Goal: Navigation & Orientation: Find specific page/section

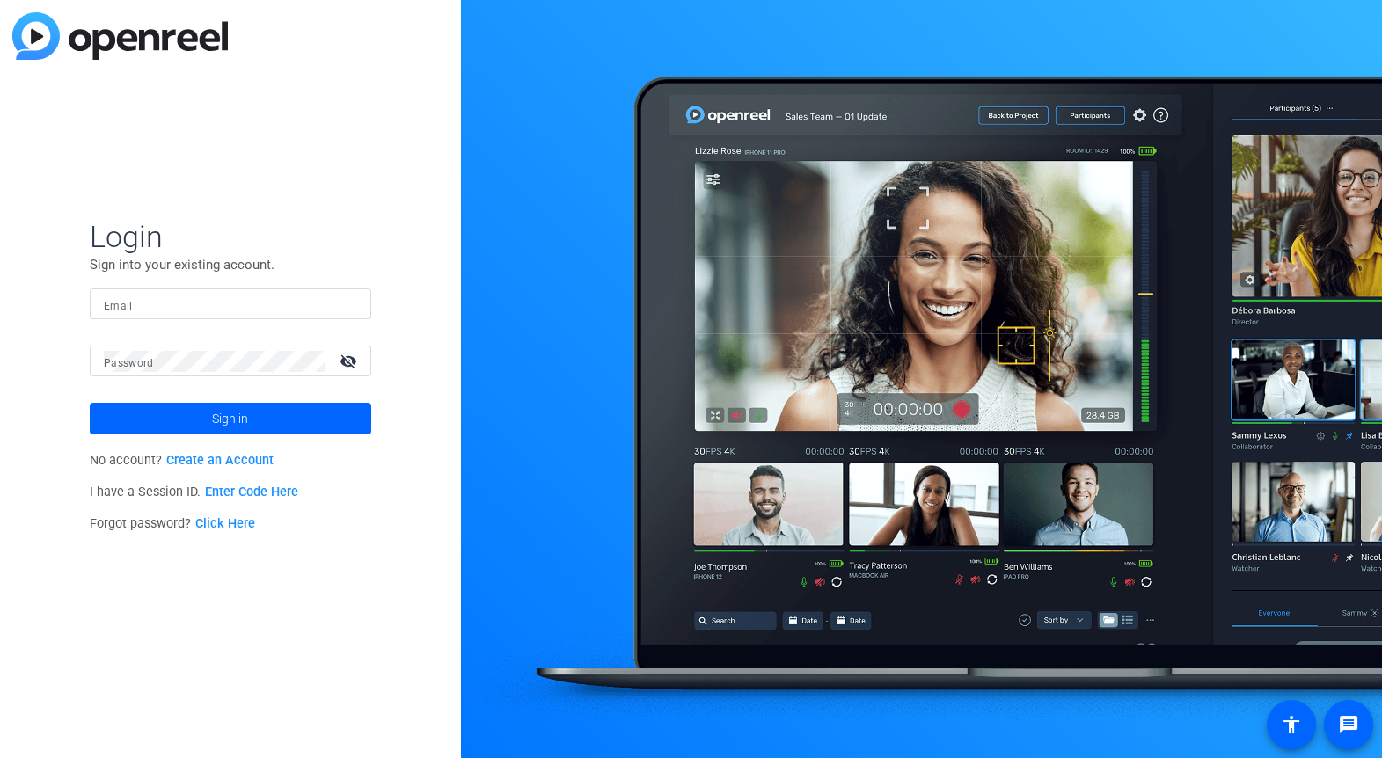
click at [142, 300] on input "Email" at bounding box center [230, 304] width 253 height 21
type input "[EMAIL_ADDRESS][DOMAIN_NAME]"
click at [351, 364] on mat-icon "visibility_off" at bounding box center [350, 361] width 42 height 26
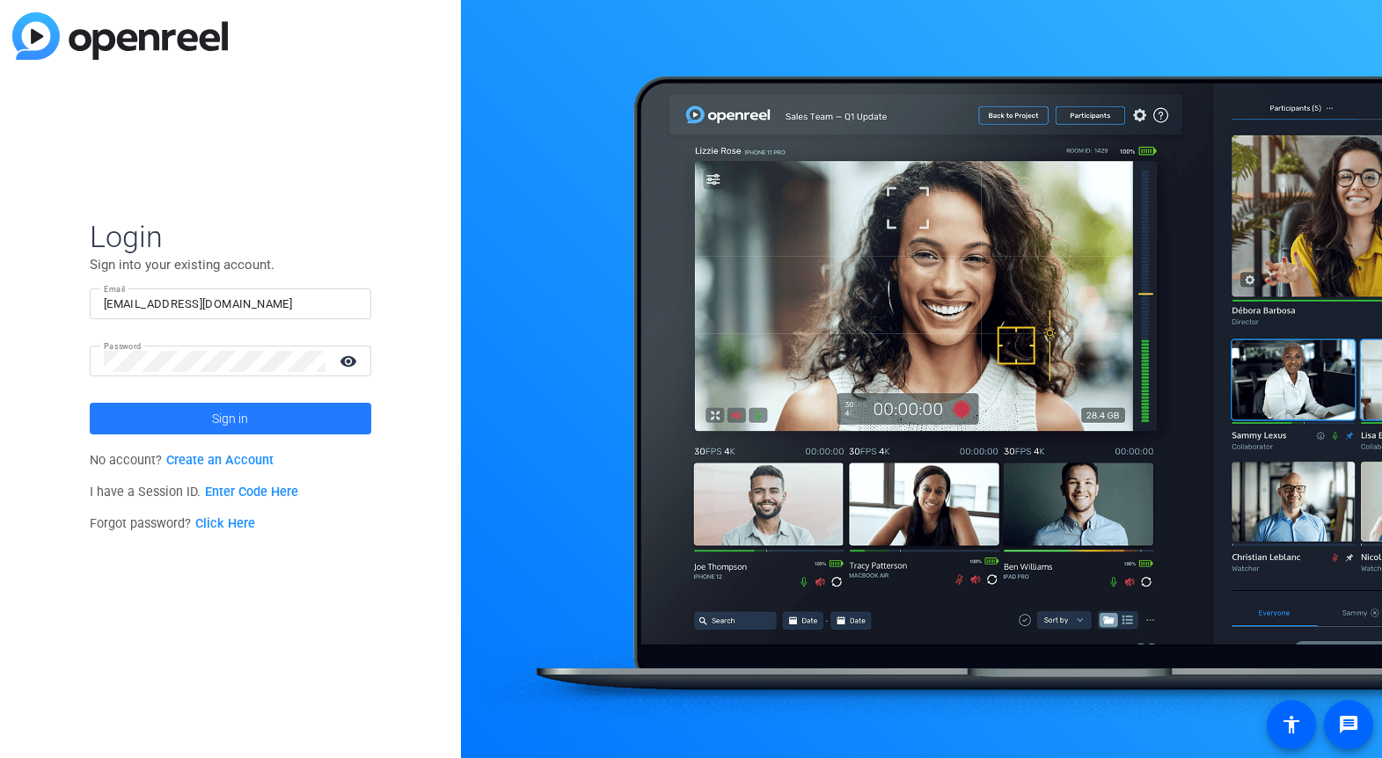
click at [289, 421] on span at bounding box center [231, 419] width 282 height 42
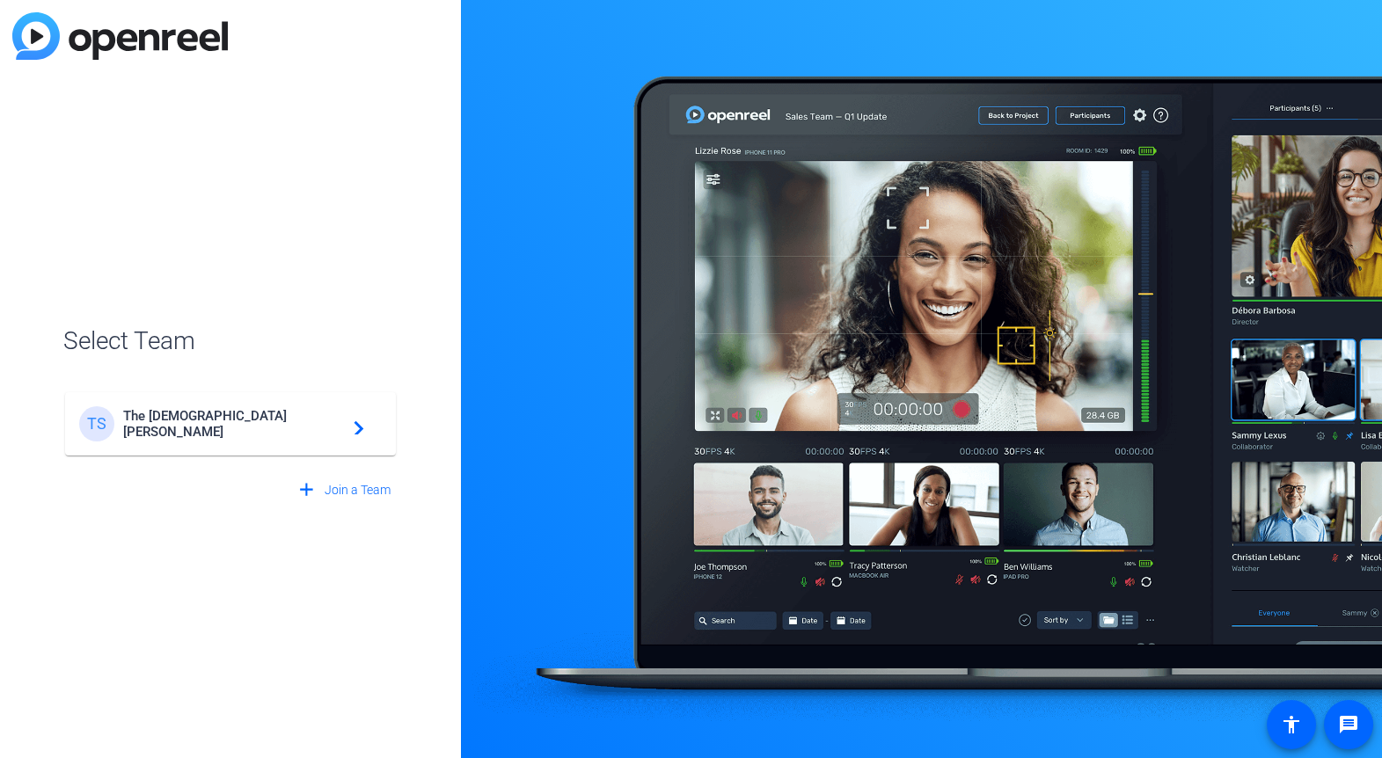
click at [267, 416] on span "The [DEMOGRAPHIC_DATA][PERSON_NAME]" at bounding box center [233, 424] width 220 height 32
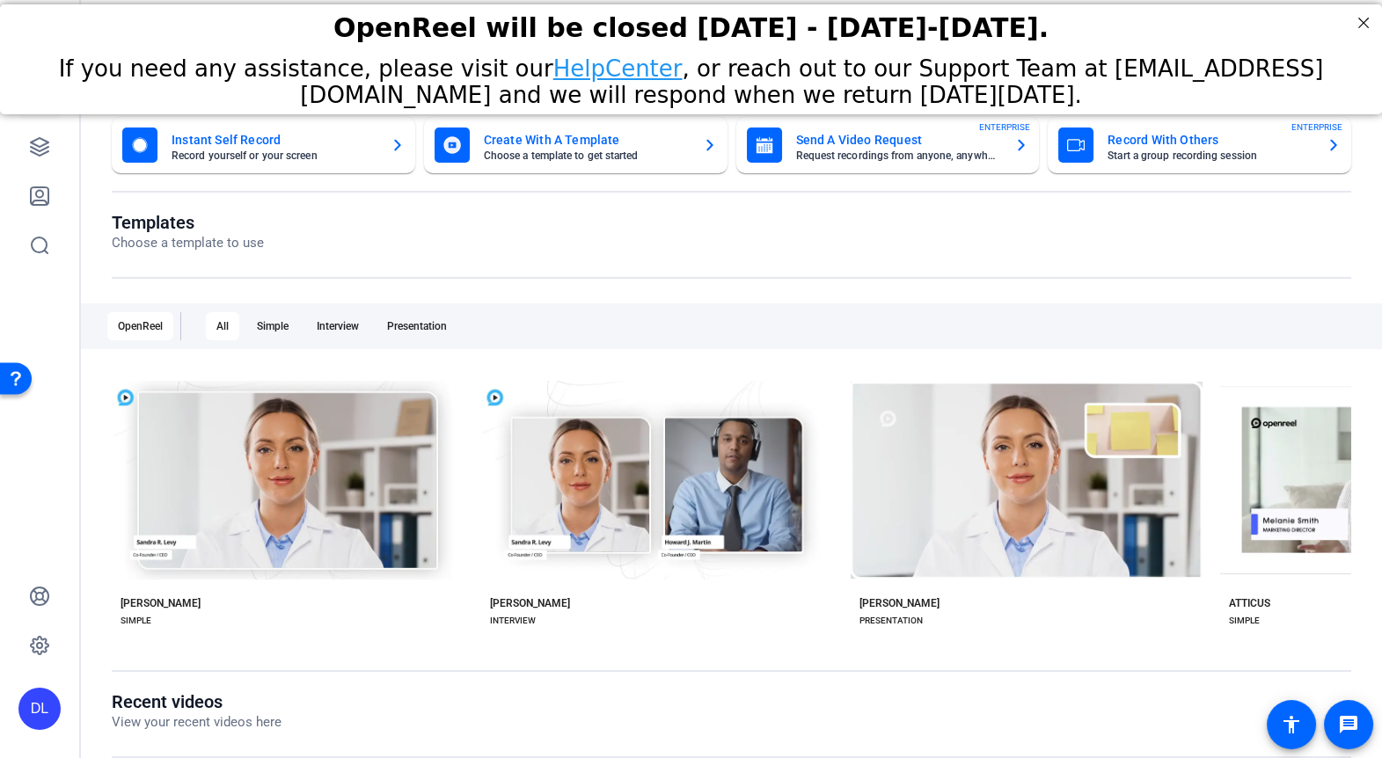
scroll to position [72, 0]
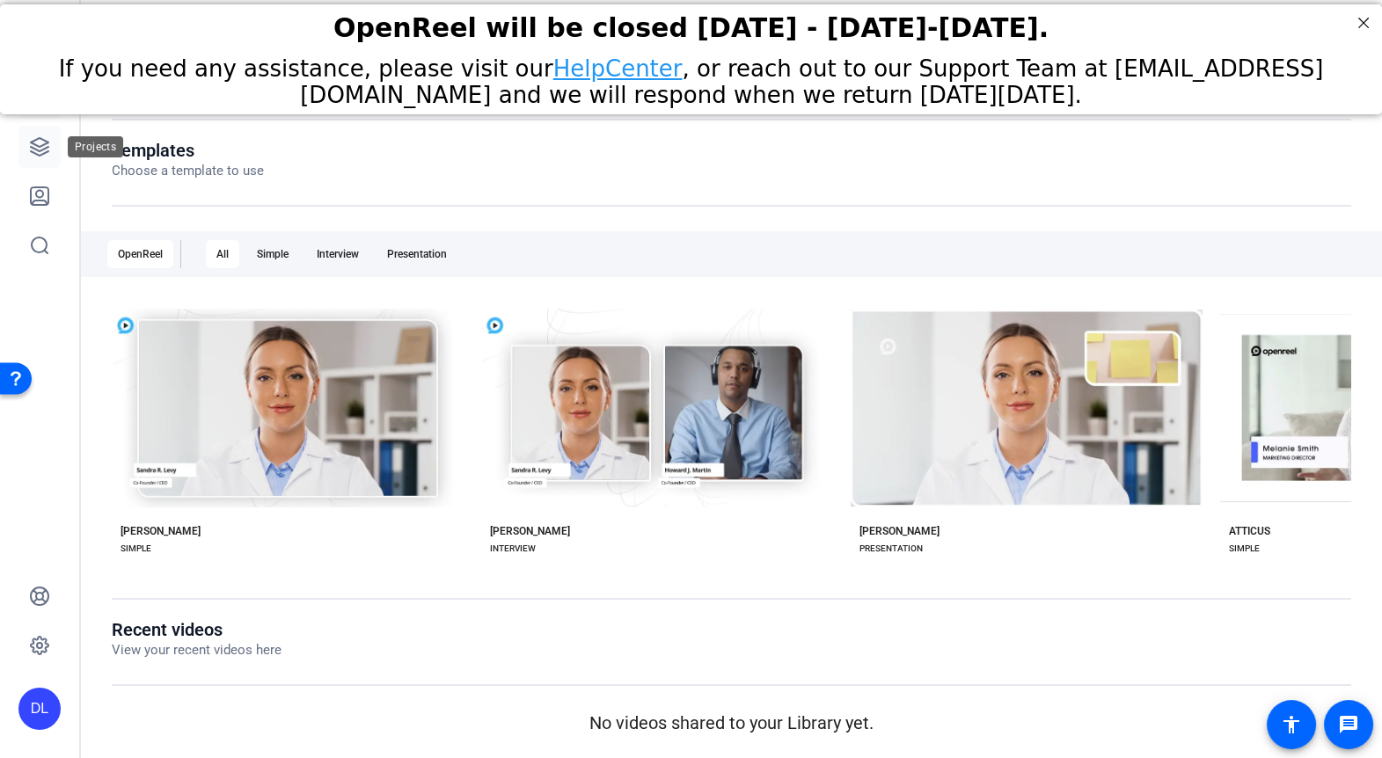
click at [37, 137] on icon at bounding box center [39, 146] width 21 height 21
